Goal: Task Accomplishment & Management: Complete application form

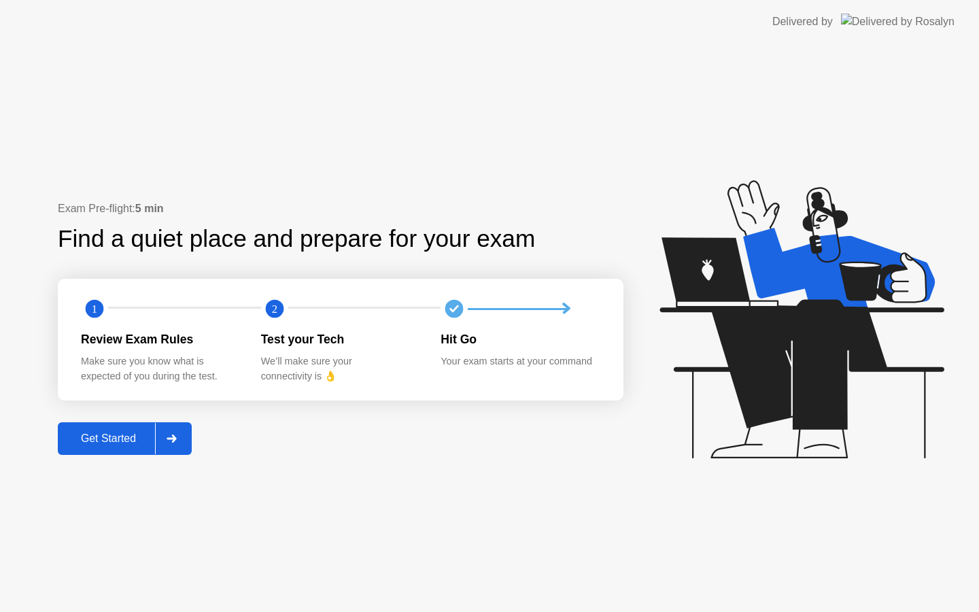
click at [127, 442] on div "Get Started" at bounding box center [108, 438] width 93 height 12
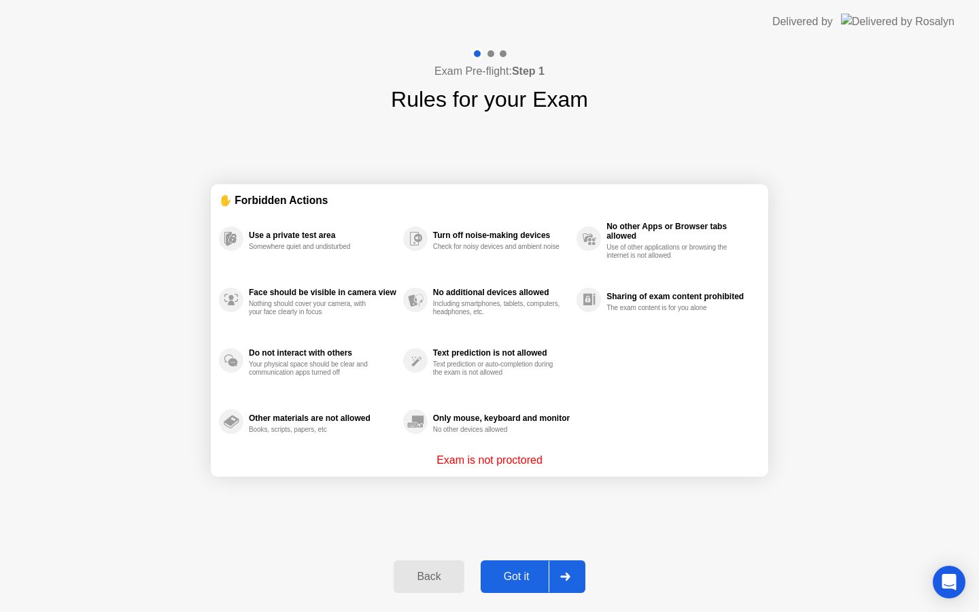
click at [525, 579] on div "Got it" at bounding box center [517, 576] width 64 height 12
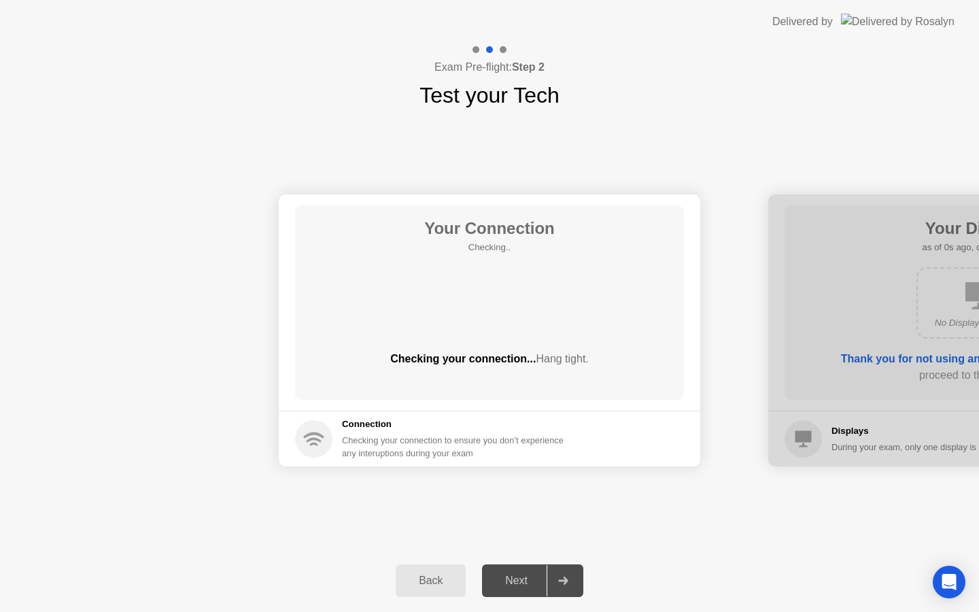
click at [530, 574] on div "Next" at bounding box center [516, 580] width 60 height 12
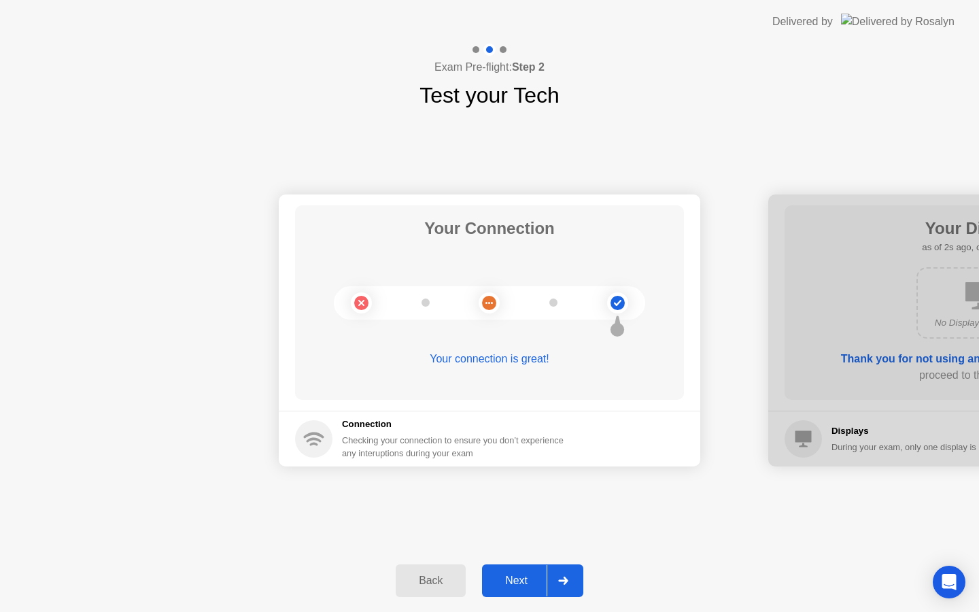
click at [523, 587] on div "Next" at bounding box center [516, 580] width 60 height 12
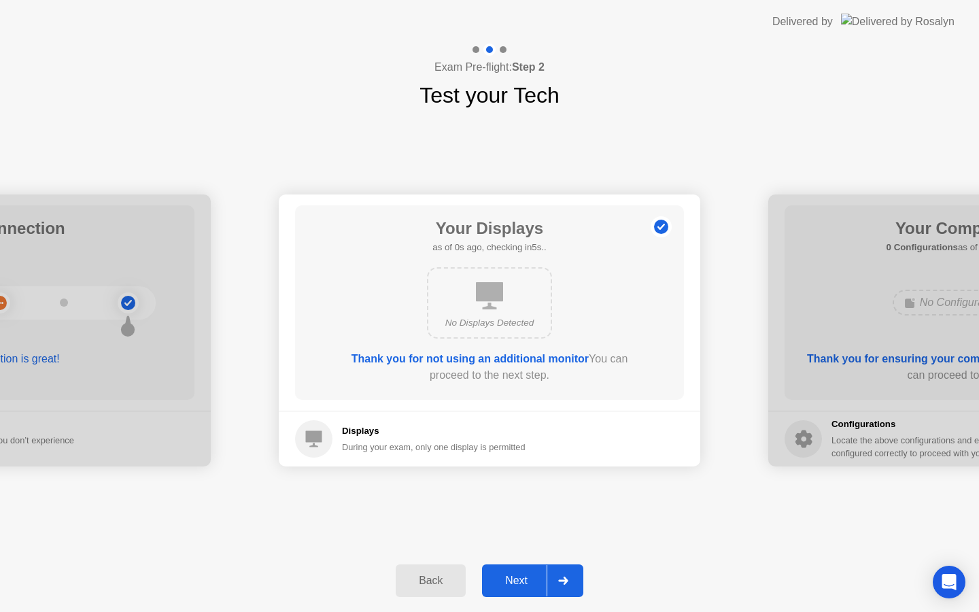
click at [523, 587] on div "Next" at bounding box center [516, 580] width 60 height 12
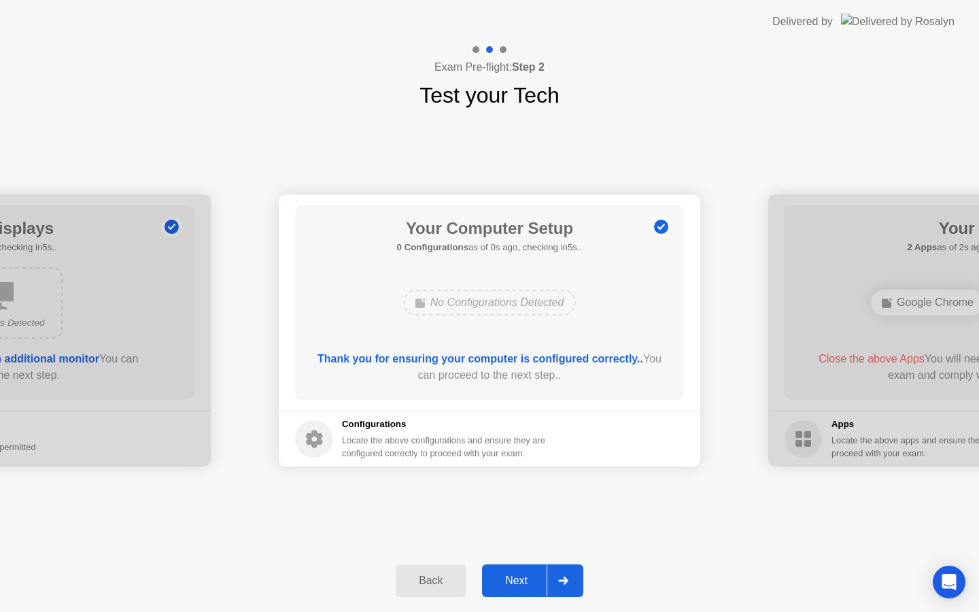
click at [523, 587] on div "Next" at bounding box center [516, 580] width 60 height 12
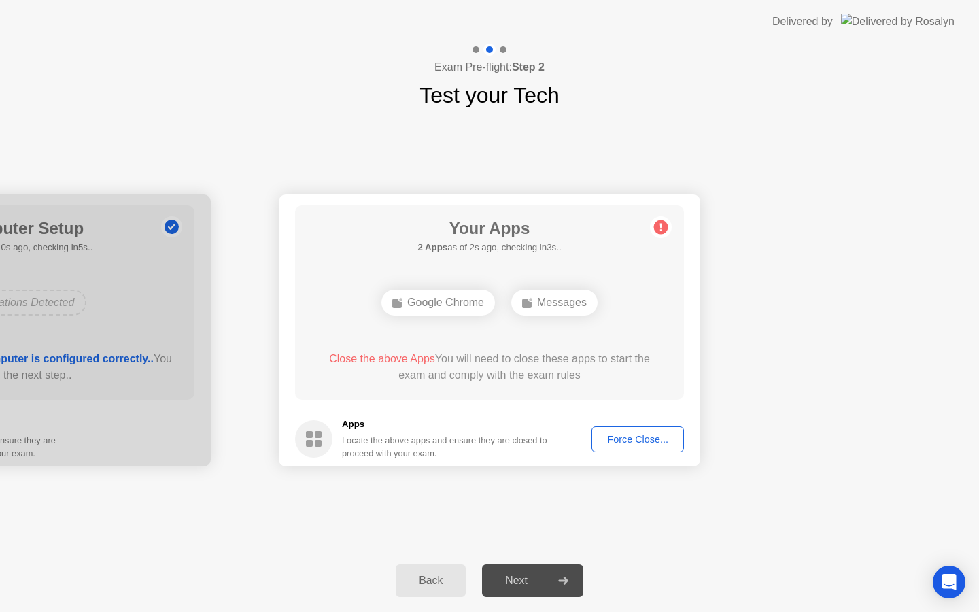
click at [632, 434] on div "Force Close..." at bounding box center [637, 439] width 83 height 11
click at [623, 447] on button "Force Close..." at bounding box center [637, 439] width 92 height 26
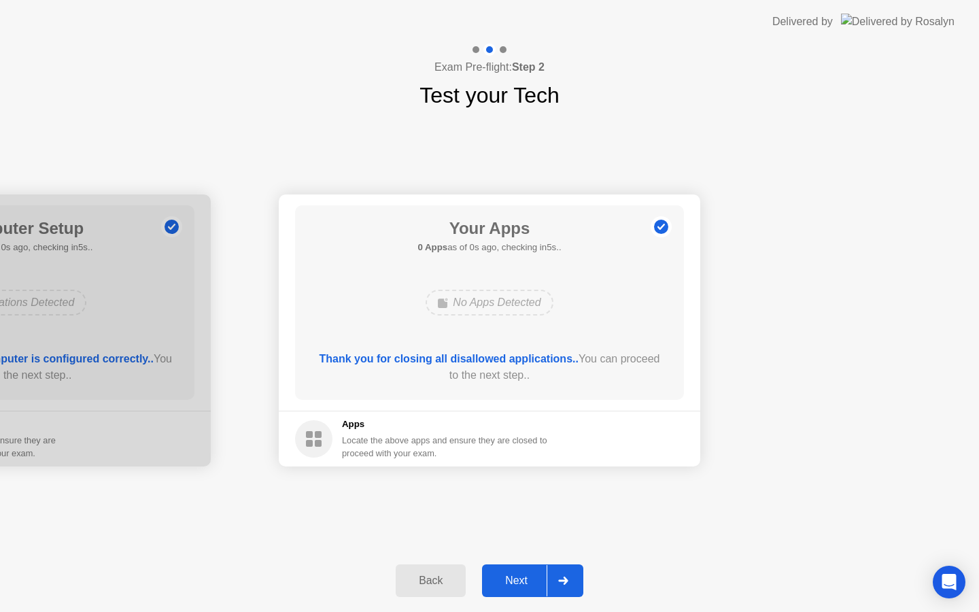
click at [529, 576] on div "Next" at bounding box center [516, 580] width 60 height 12
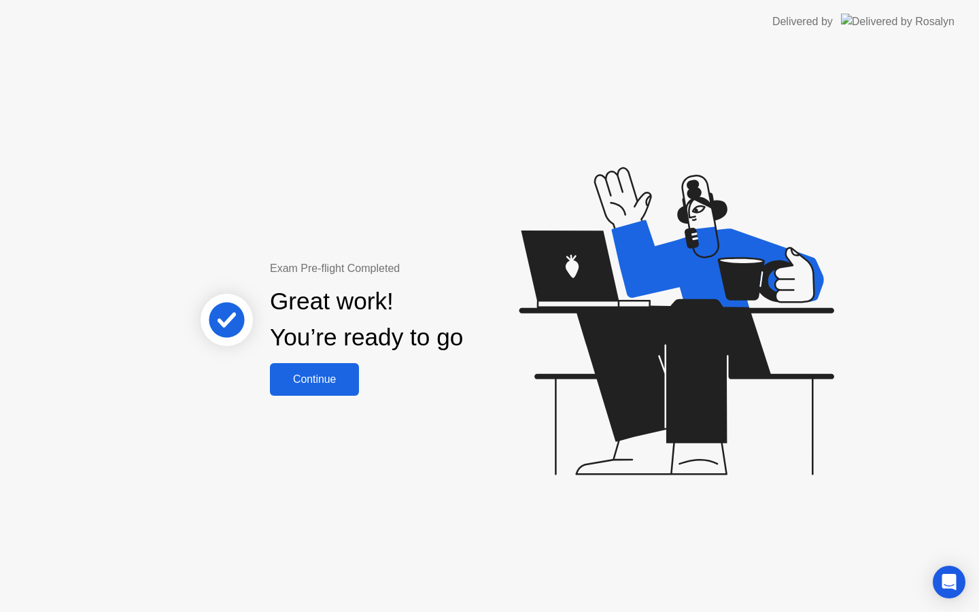
click at [304, 391] on button "Continue" at bounding box center [314, 379] width 89 height 33
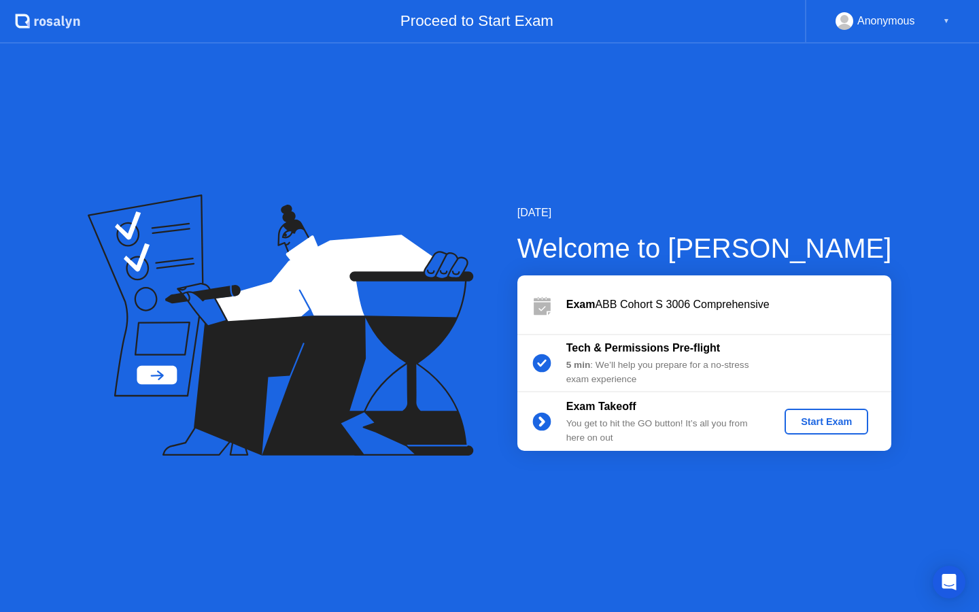
click at [811, 421] on div "Start Exam" at bounding box center [826, 421] width 73 height 11
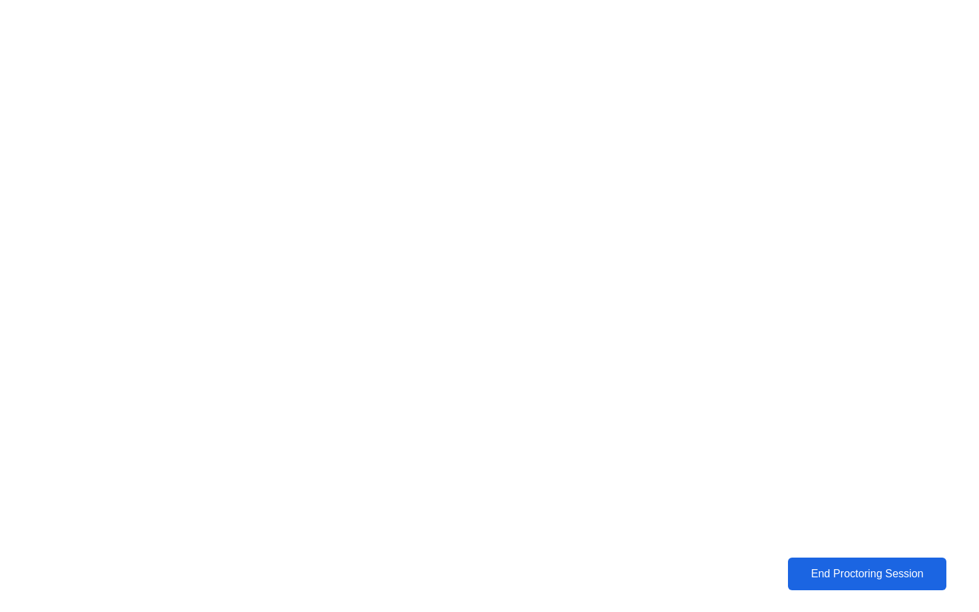
click at [839, 568] on div "End Proctoring Session" at bounding box center [867, 574] width 151 height 12
